Goal: Task Accomplishment & Management: Manage account settings

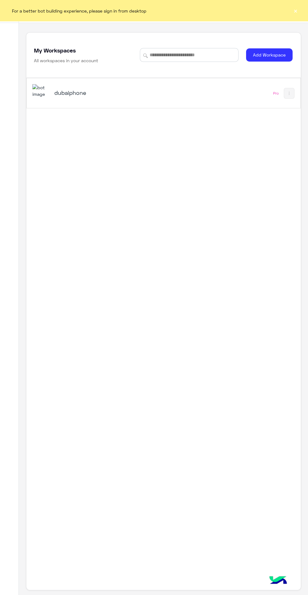
click at [74, 93] on h5 "dubaiphone" at bounding box center [101, 93] width 94 height 8
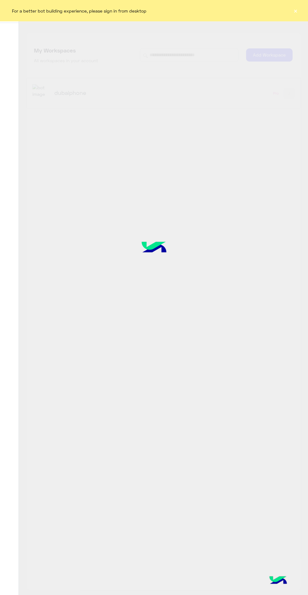
click at [78, 103] on div at bounding box center [154, 266] width 308 height 657
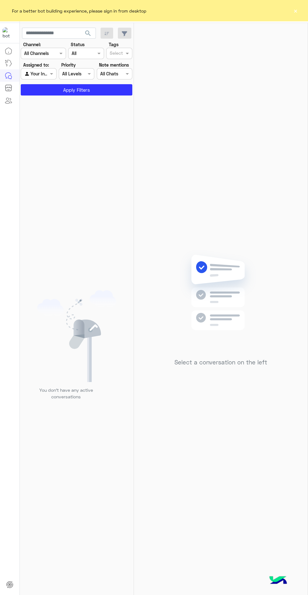
click at [295, 10] on button "×" at bounding box center [295, 11] width 6 height 6
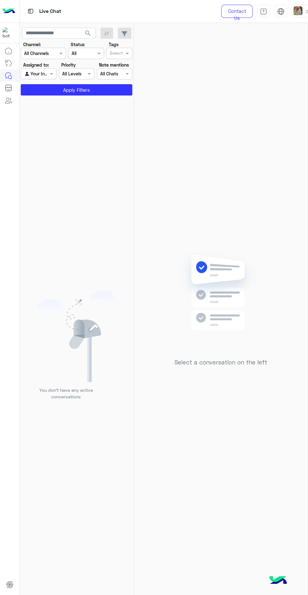
click at [297, 8] on img at bounding box center [298, 10] width 9 height 9
click at [272, 50] on label "Online" at bounding box center [264, 47] width 69 height 11
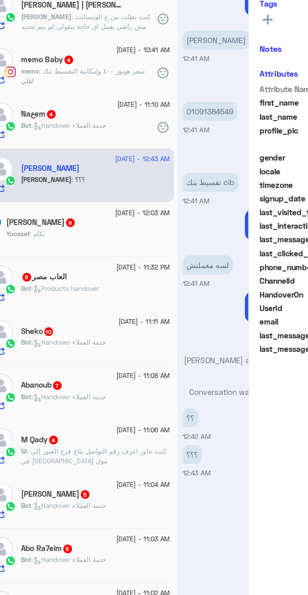
scroll to position [133, 0]
